Goal: Task Accomplishment & Management: Use online tool/utility

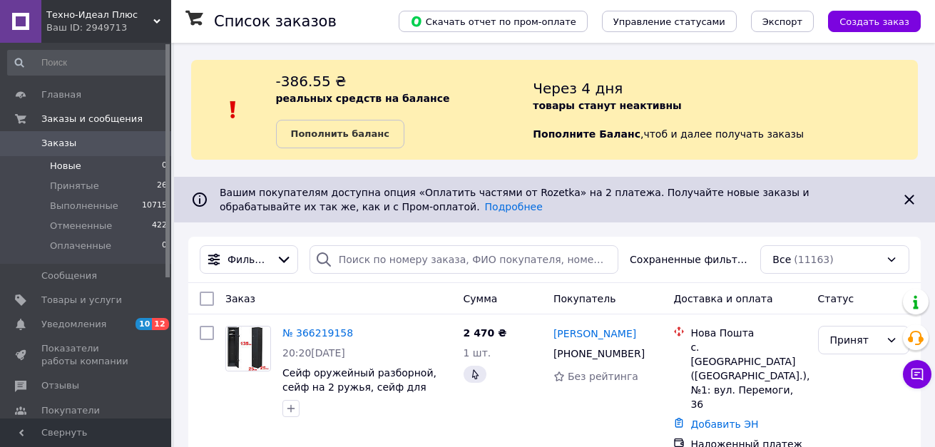
click at [104, 161] on li "Новые 0" at bounding box center [88, 166] width 176 height 20
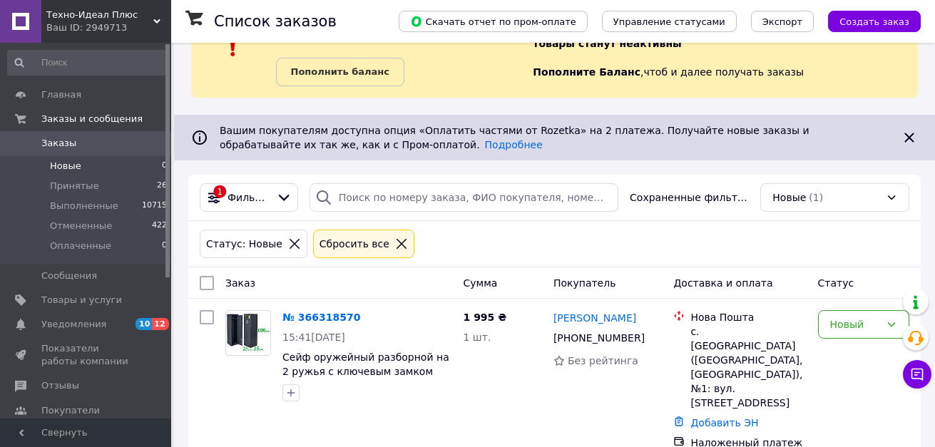
scroll to position [63, 0]
click at [845, 330] on div "Новый" at bounding box center [855, 324] width 50 height 16
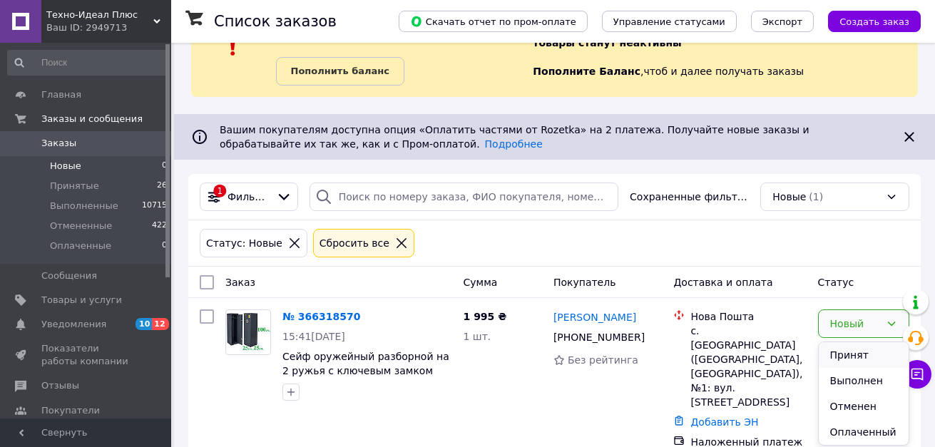
click at [845, 358] on li "Принят" at bounding box center [864, 355] width 90 height 26
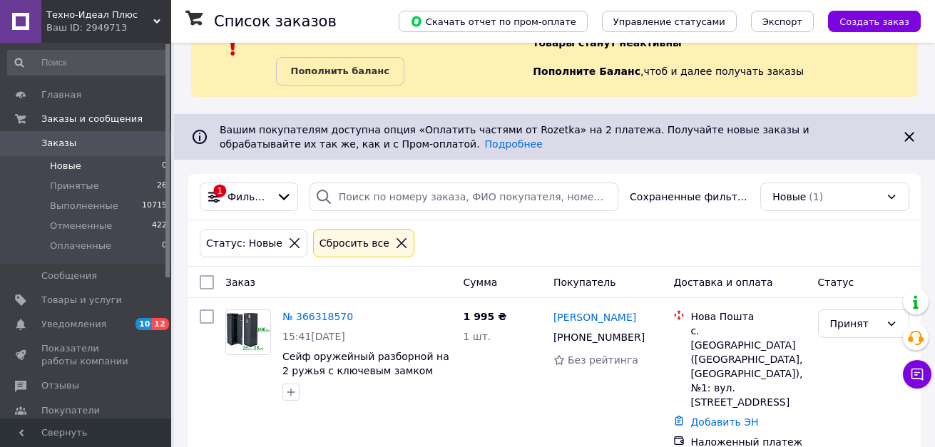
click at [122, 150] on span "Заказы" at bounding box center [86, 143] width 91 height 13
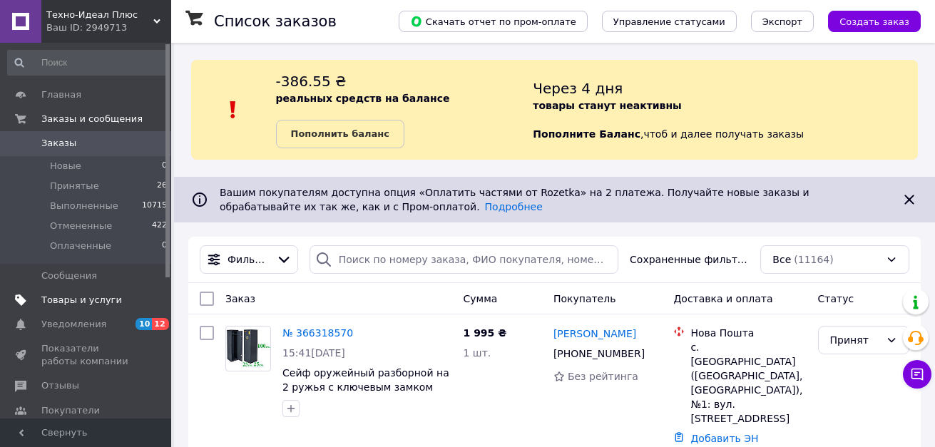
click at [87, 300] on span "Товары и услуги" at bounding box center [81, 300] width 81 height 13
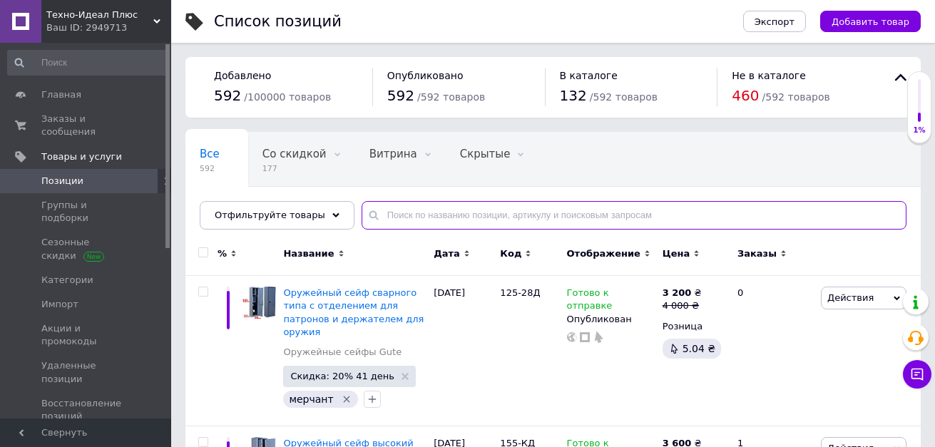
click at [451, 210] on input "text" at bounding box center [634, 215] width 545 height 29
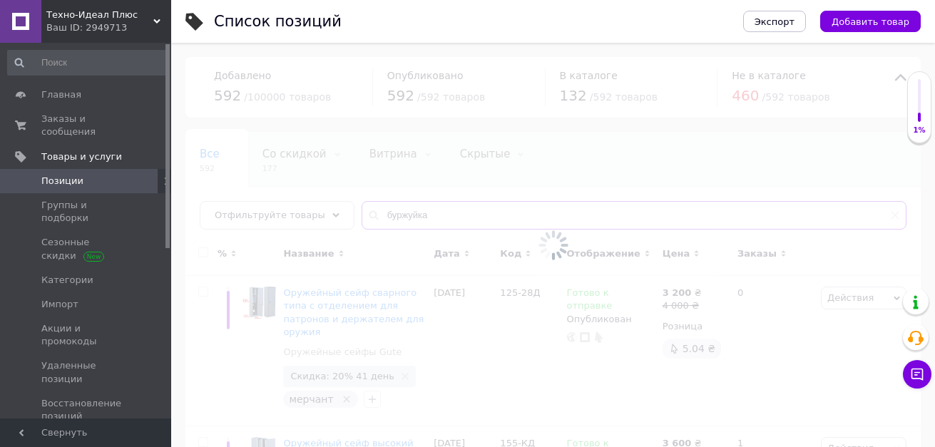
type input "буржуйка"
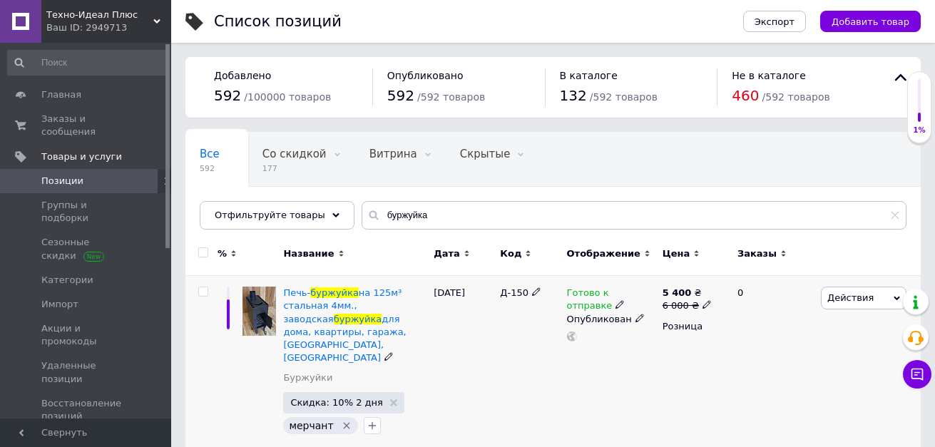
click at [341, 420] on icon "Удалить метку" at bounding box center [346, 425] width 11 height 11
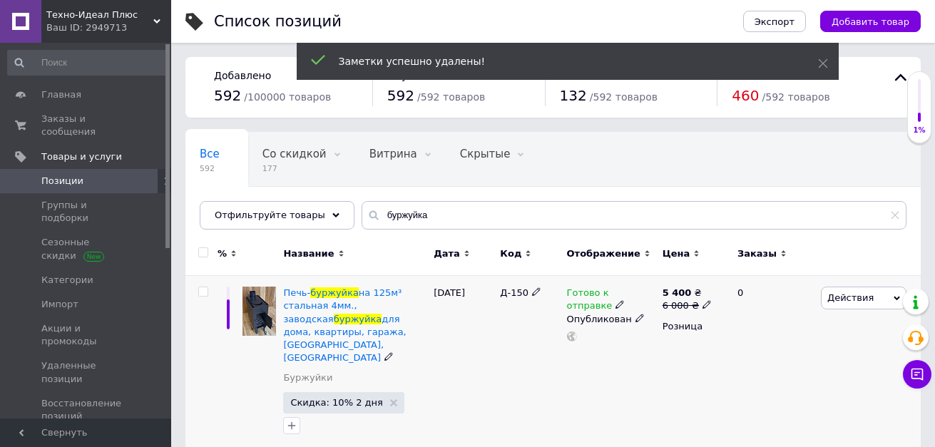
click at [703, 302] on icon at bounding box center [707, 304] width 9 height 9
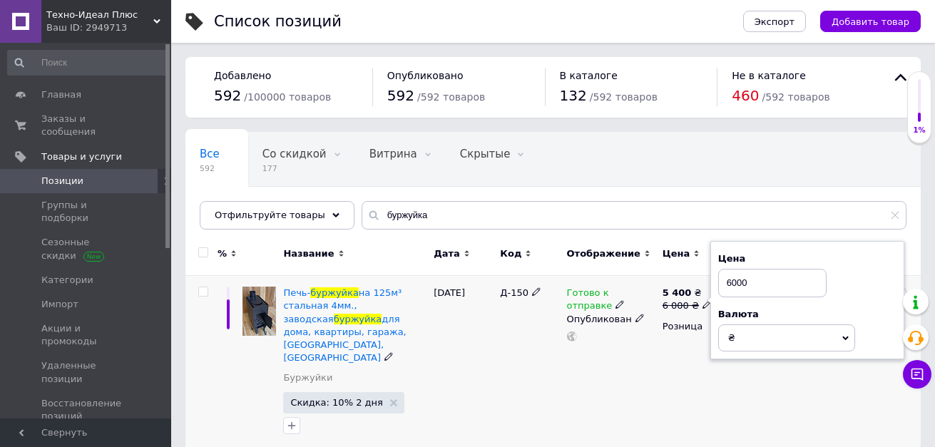
drag, startPoint x: 762, startPoint y: 279, endPoint x: 721, endPoint y: 279, distance: 40.7
click at [721, 279] on input "6000" at bounding box center [772, 283] width 108 height 29
type input "5997"
click at [678, 365] on div "5 400 ₴ 6 000 ₴ Цена 5997 Валюта ₴ $ € CHF £ ¥ PLN ₸ MDL HUF KGS CN¥ TRY ₩ lei …" at bounding box center [694, 364] width 70 height 177
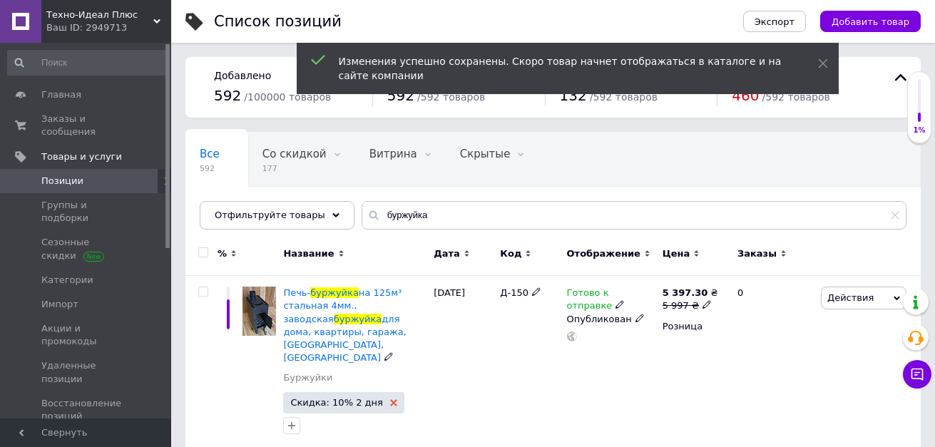
click at [390, 400] on icon at bounding box center [393, 403] width 7 height 7
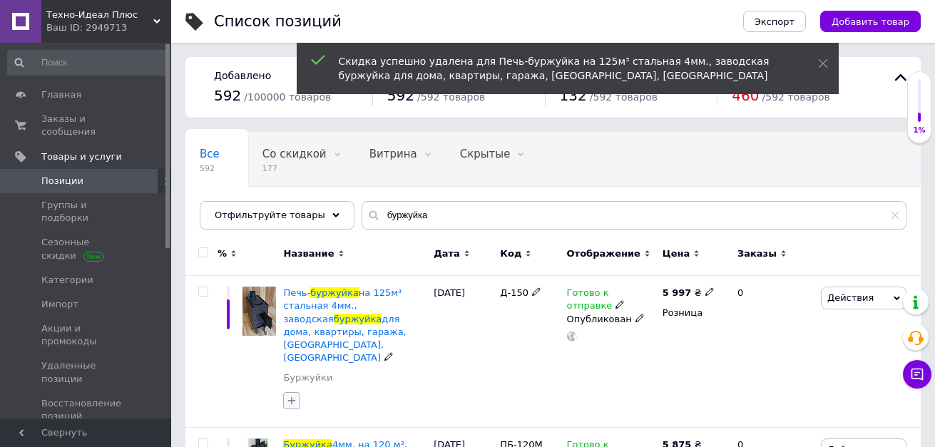
click at [292, 397] on icon "button" at bounding box center [292, 401] width 8 height 8
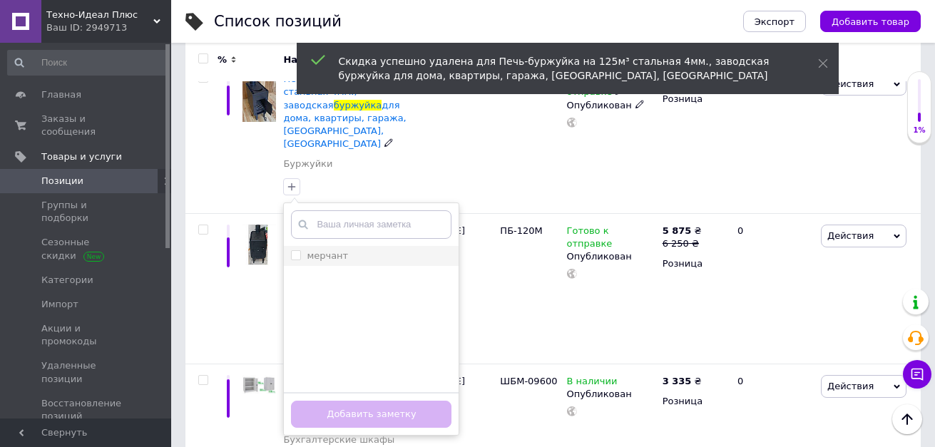
click at [295, 250] on input "мерчант" at bounding box center [295, 254] width 9 height 9
checkbox input "true"
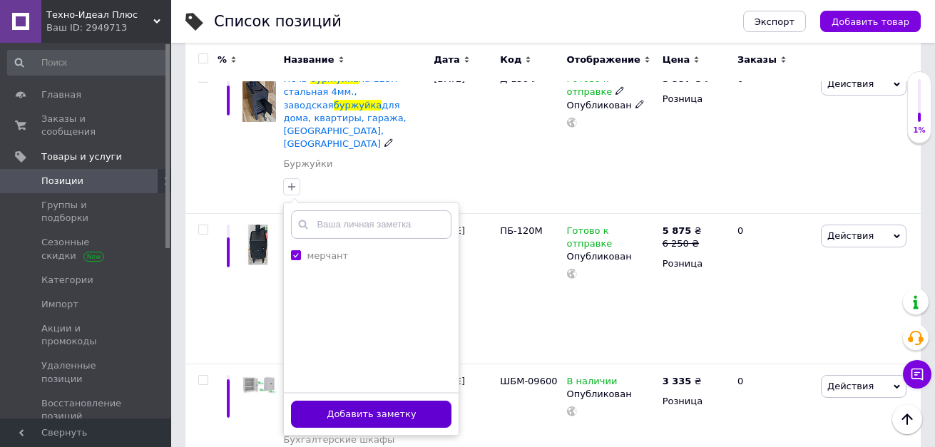
click at [371, 401] on button "Добавить заметку" at bounding box center [371, 415] width 161 height 28
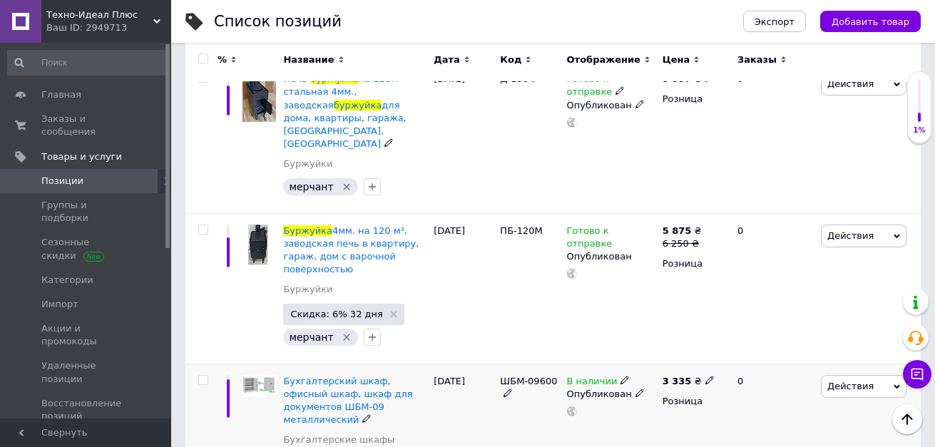
scroll to position [0, 0]
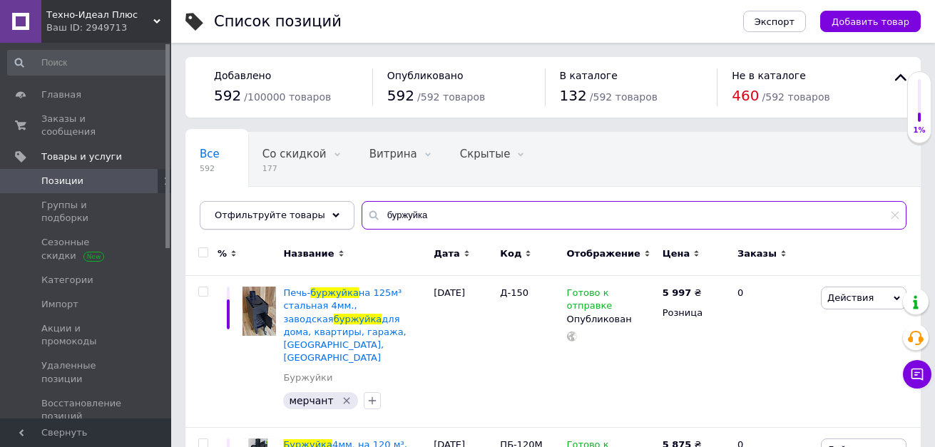
drag, startPoint x: 446, startPoint y: 220, endPoint x: 320, endPoint y: 218, distance: 126.3
click at [320, 218] on div "Отфильтруйте товары буржуйка" at bounding box center [553, 215] width 707 height 29
